Goal: Find contact information: Find contact information

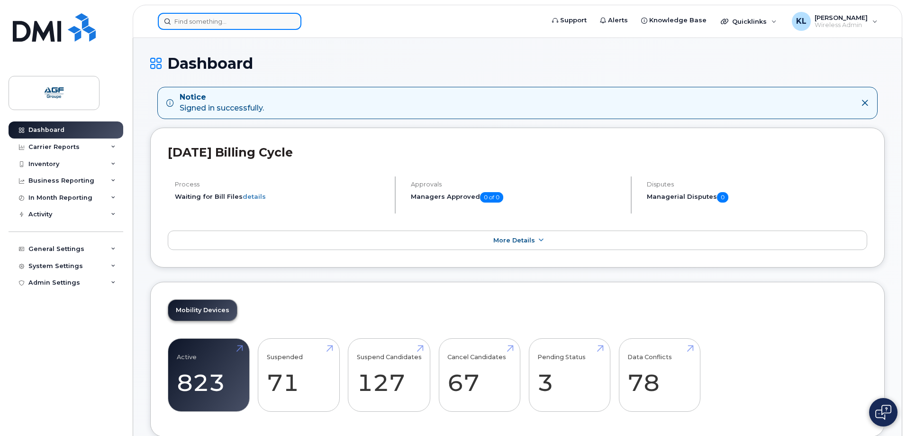
click at [286, 18] on div at bounding box center [230, 21] width 144 height 17
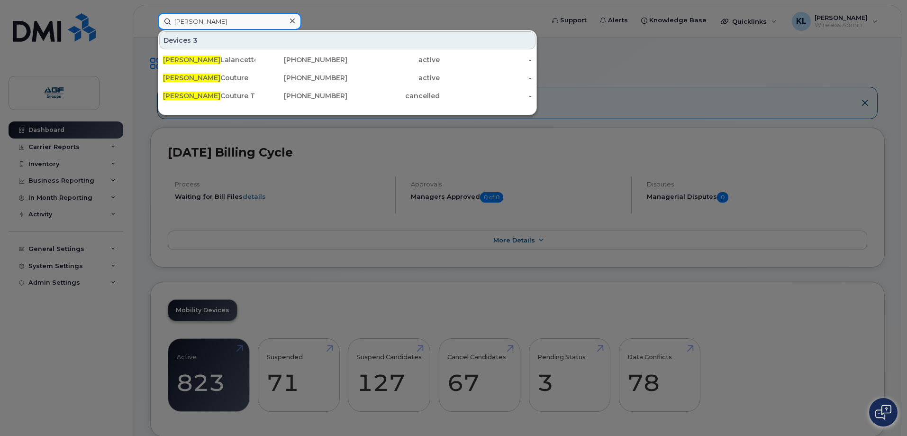
click at [253, 23] on input "[PERSON_NAME]" at bounding box center [230, 21] width 144 height 17
click at [252, 23] on input "[PERSON_NAME]" at bounding box center [230, 21] width 144 height 17
paste input "[PERSON_NAME]"
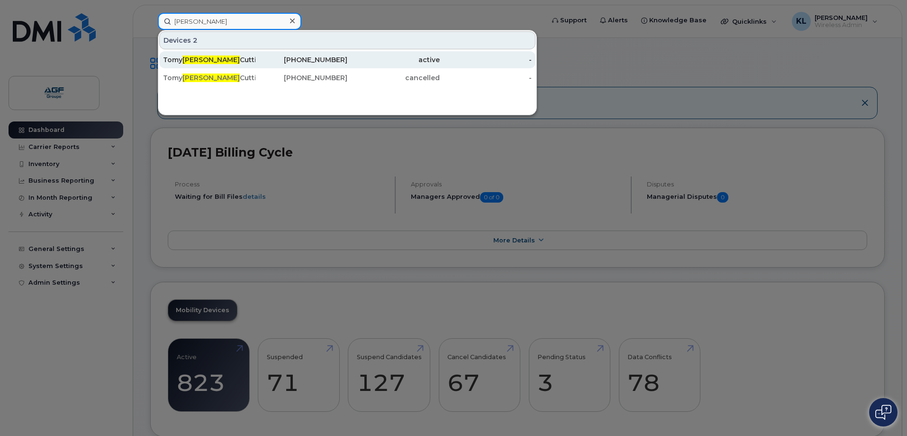
type input "[PERSON_NAME]"
click at [260, 62] on div "[PHONE_NUMBER]" at bounding box center [301, 59] width 92 height 9
